Goal: Task Accomplishment & Management: Complete application form

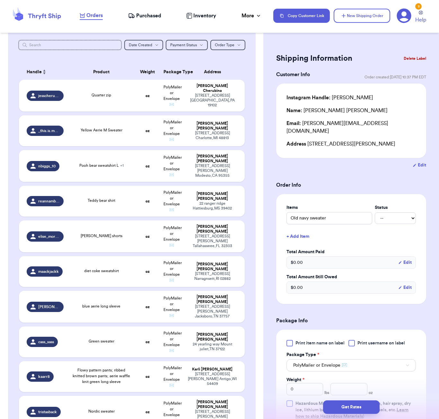
scroll to position [69, 0]
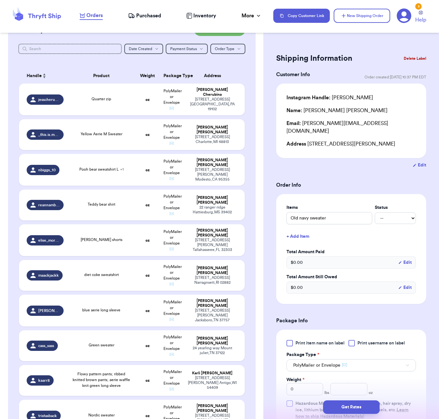
click at [336, 33] on div "Shipping Information Delete Label Customer Info Order created: [DATE] 10:37 PM …" at bounding box center [351, 209] width 176 height 419
click at [361, 14] on button "New Shipping Order" at bounding box center [362, 16] width 57 height 14
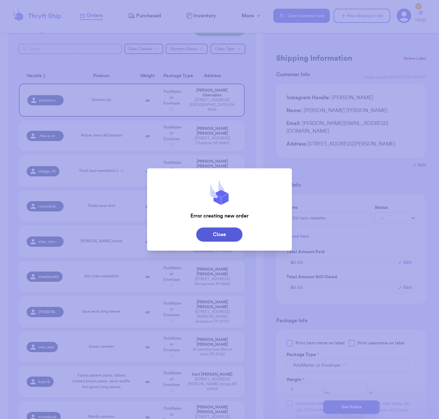
type input "Quarter zip"
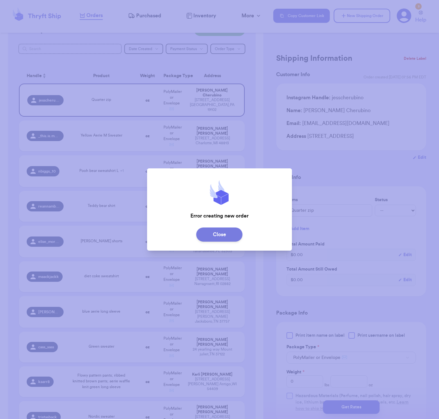
click at [231, 239] on button "Close" at bounding box center [219, 234] width 46 height 14
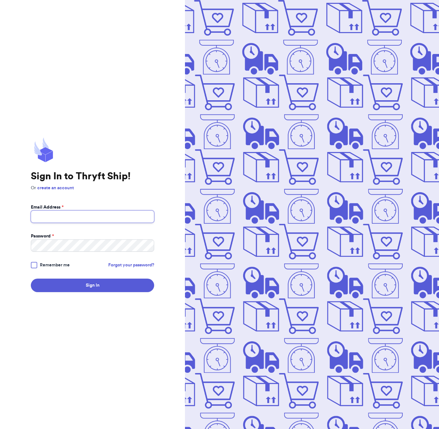
type input "gracestrendythrifts@gmail.com"
click at [100, 285] on button "Sign In" at bounding box center [92, 284] width 123 height 13
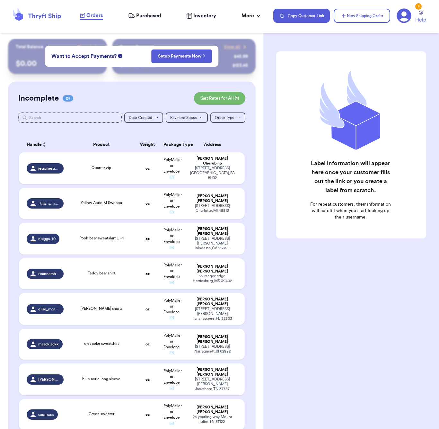
checkbox input "true"
click at [364, 12] on button "New Shipping Order" at bounding box center [362, 16] width 57 height 14
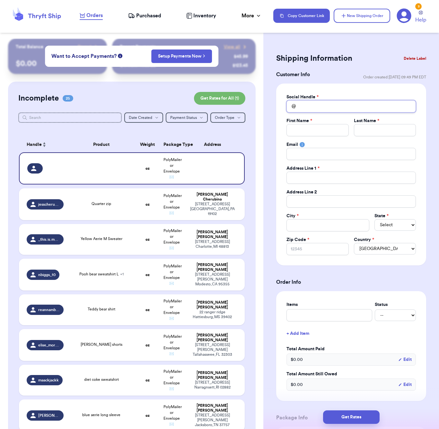
click at [318, 108] on input "Total Amount Paid" at bounding box center [350, 106] width 129 height 12
type input "l"
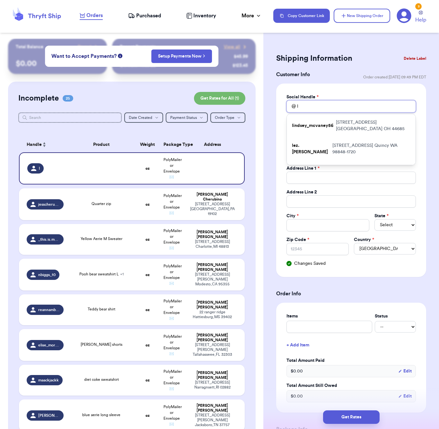
type input "le"
type input "lez"
type input "lez."
type input "lez.m"
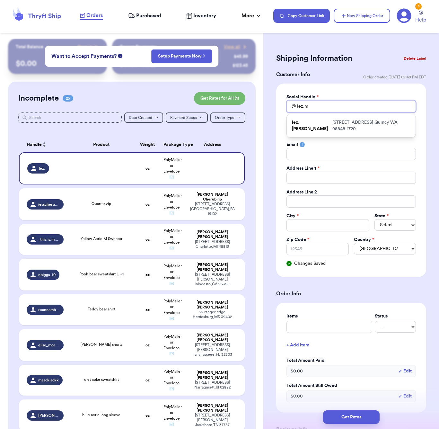
type input "lez.ma"
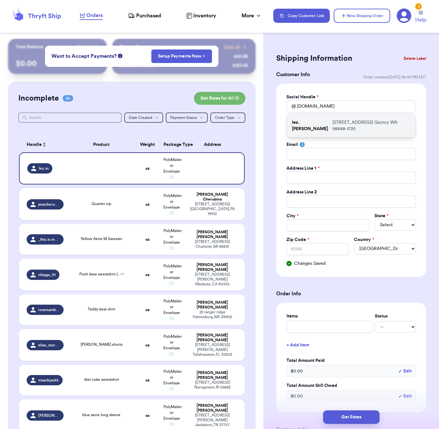
click at [337, 118] on div "lez.magana 751 I St NE Quincy WA 98848-1720" at bounding box center [351, 125] width 129 height 23
type input "lez.magana"
type input "Lezly"
type input "Magana"
type input "annabellanancy15@gmail.com"
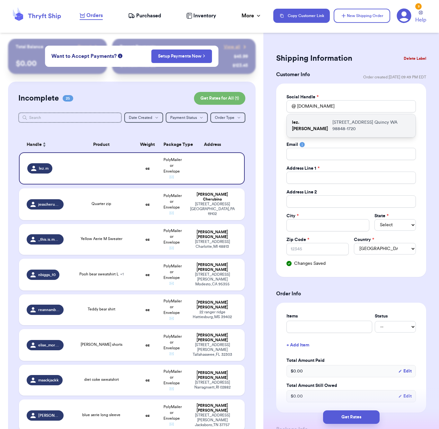
type input "751 I St NE"
type input "Quincy"
select select "WA"
type input "98848-1720"
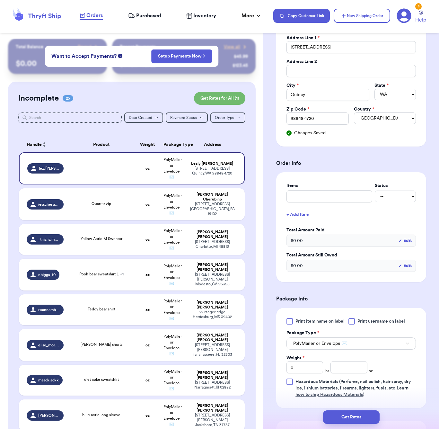
scroll to position [139, 0]
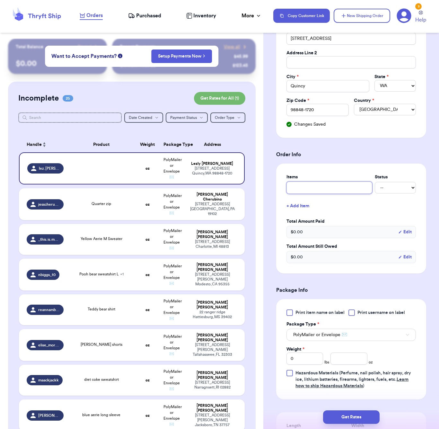
type input "g"
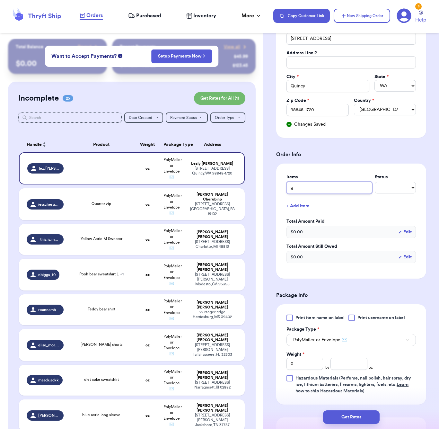
type input "gr"
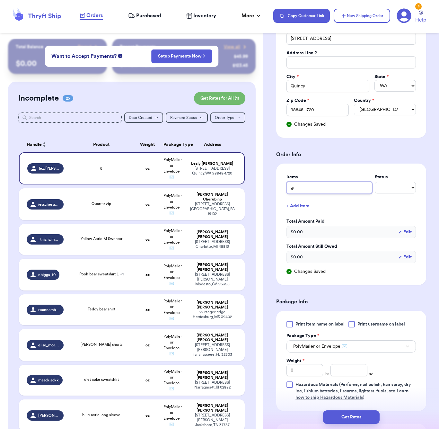
type input "gra"
type input "gray"
type input "gray s"
type input "gray sh"
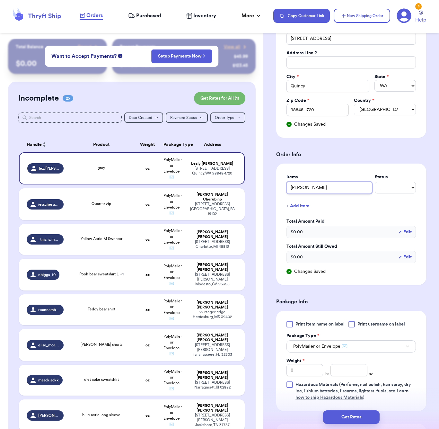
type input "gray sha"
type input "gray shac"
type input "gray shack"
type input "gray shacke"
type input "gray shacket"
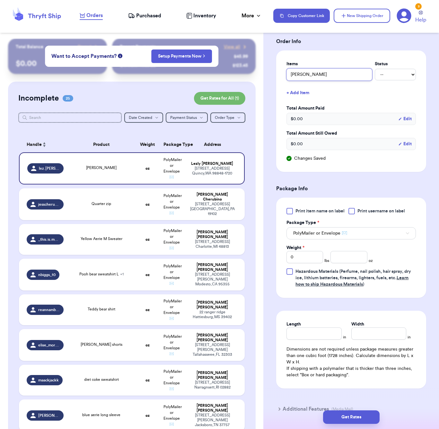
scroll to position [253, 0]
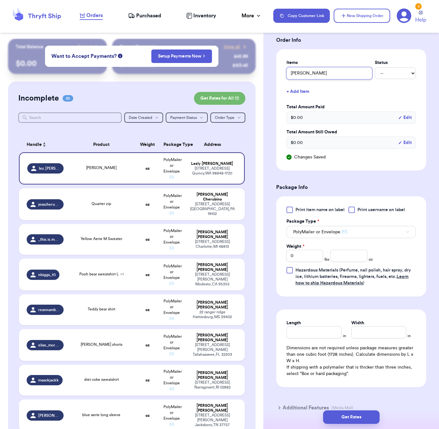
type input "gray shacket"
click at [346, 253] on input "number" at bounding box center [348, 256] width 37 height 12
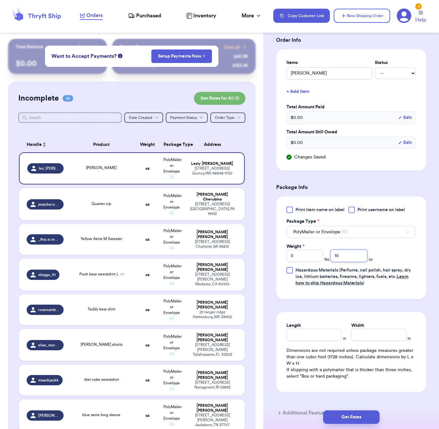
type input "15"
click at [309, 332] on div "Length" at bounding box center [313, 331] width 55 height 19
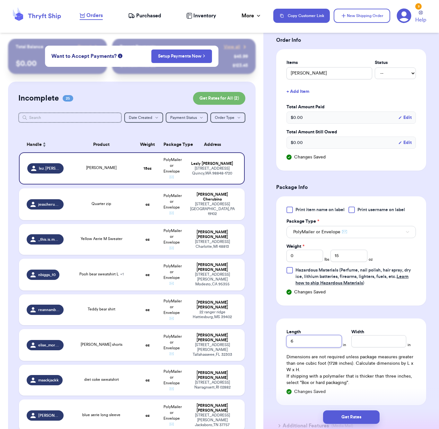
type input "6"
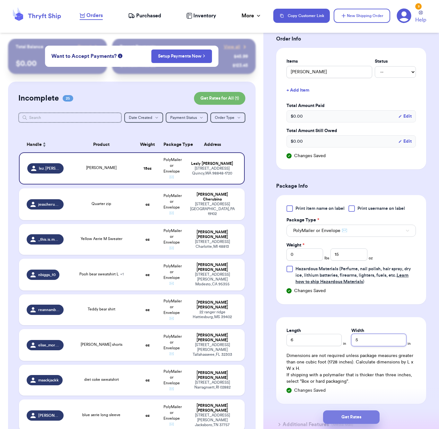
type input "5"
click at [345, 418] on button "Get Rates" at bounding box center [351, 416] width 57 height 13
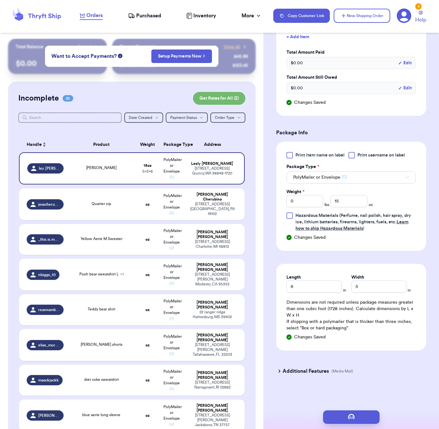
scroll to position [0, 0]
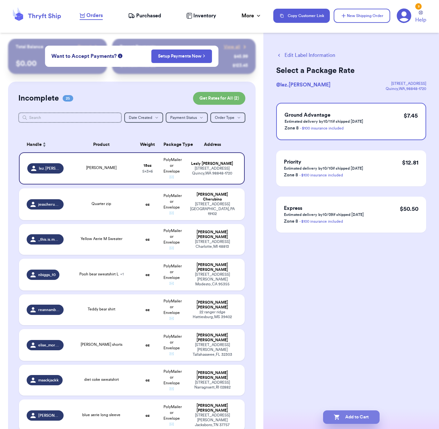
click at [359, 419] on button "Add to Cart" at bounding box center [351, 416] width 57 height 13
checkbox input "true"
